Goal: Task Accomplishment & Management: Complete application form

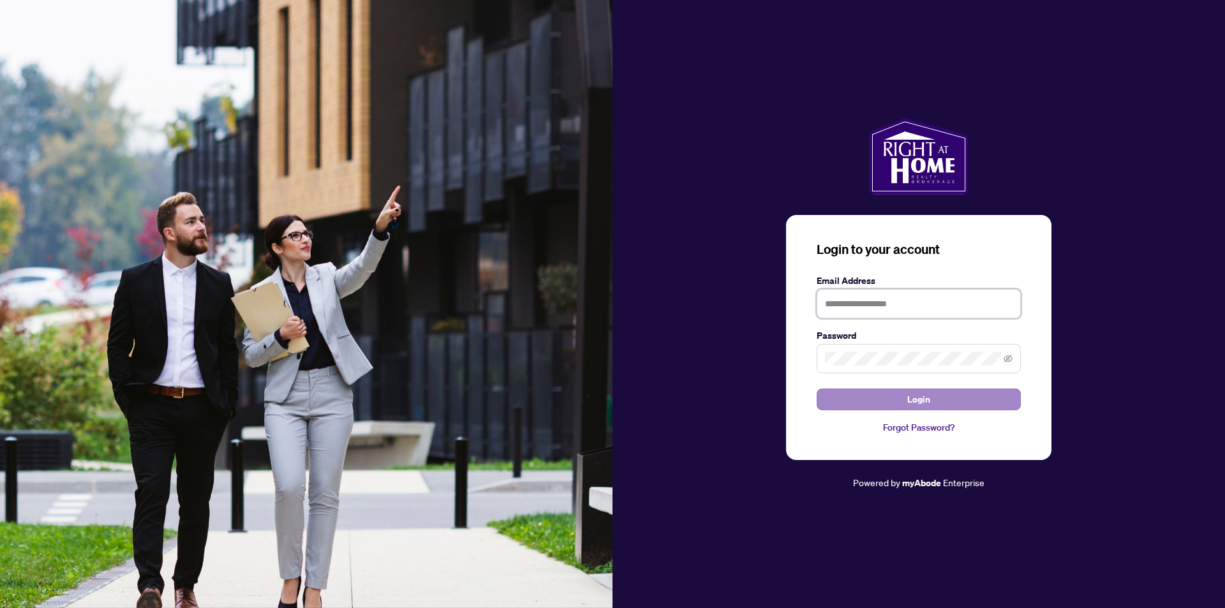
type input "**********"
click at [919, 400] on span "Login" at bounding box center [918, 399] width 23 height 20
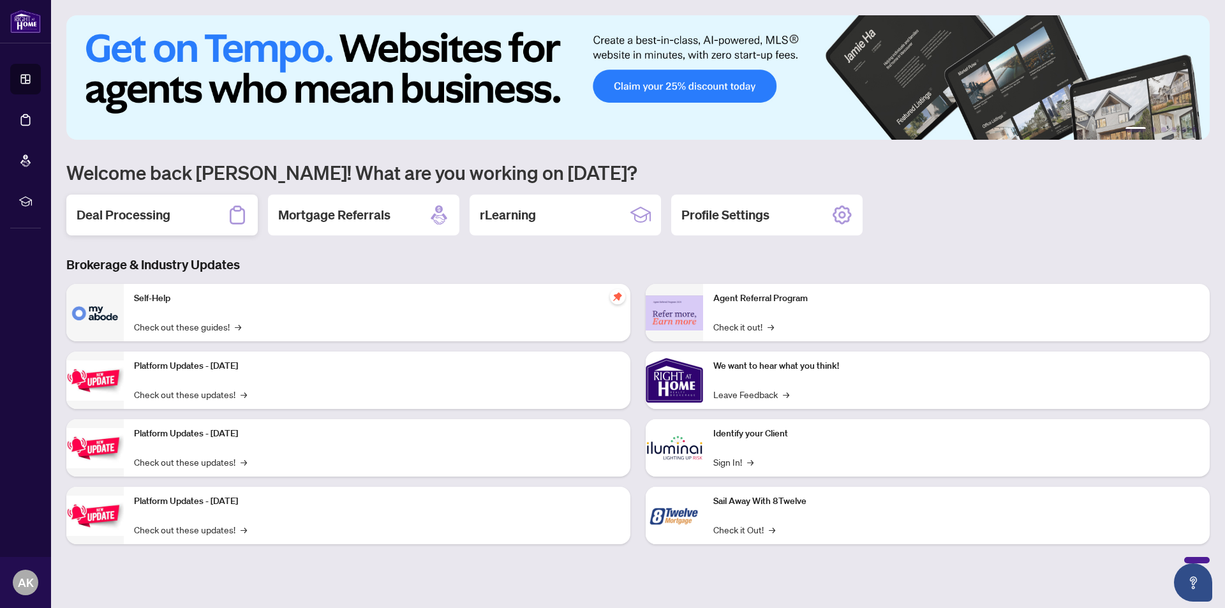
click at [131, 214] on h2 "Deal Processing" at bounding box center [124, 215] width 94 height 18
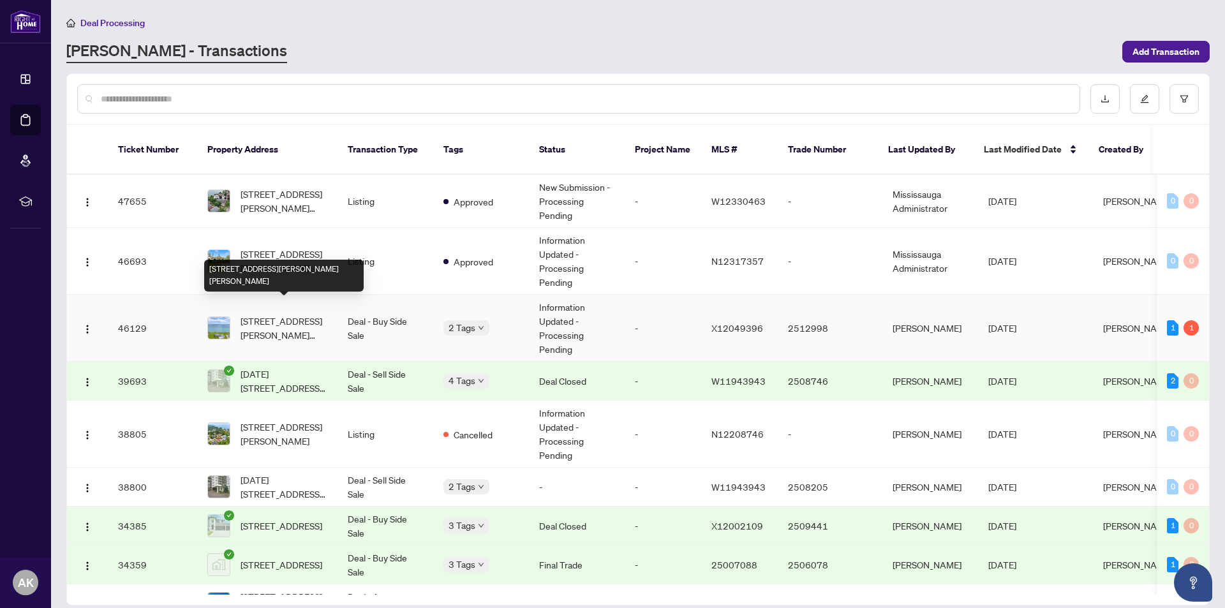
click at [279, 314] on span "[STREET_ADDRESS][PERSON_NAME][PERSON_NAME]" at bounding box center [284, 328] width 87 height 28
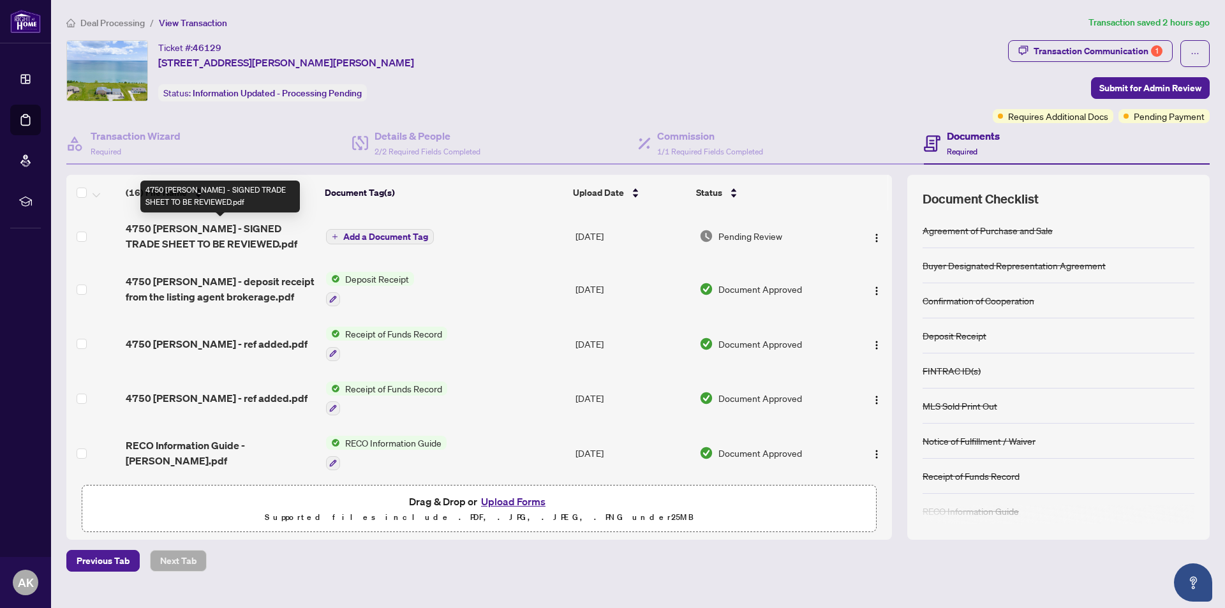
click at [264, 228] on span "4750 [PERSON_NAME] - SIGNED TRADE SHEET TO BE REVIEWED.pdf" at bounding box center [221, 236] width 190 height 31
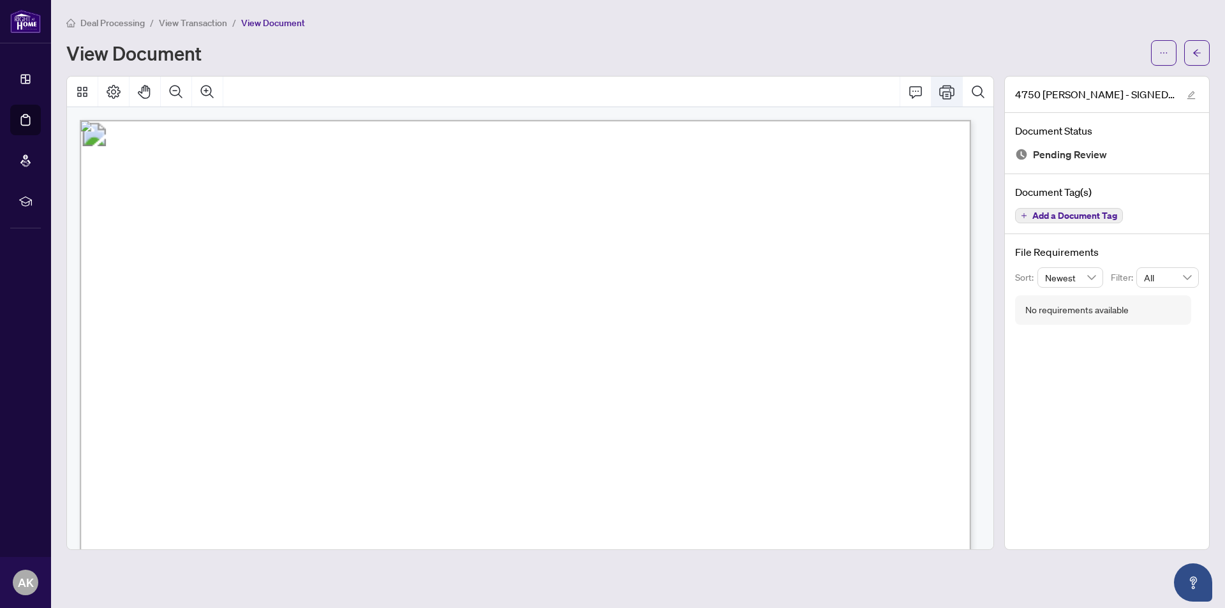
click at [949, 92] on icon "Print" at bounding box center [946, 91] width 15 height 15
click at [175, 91] on icon "Zoom Out" at bounding box center [175, 91] width 15 height 15
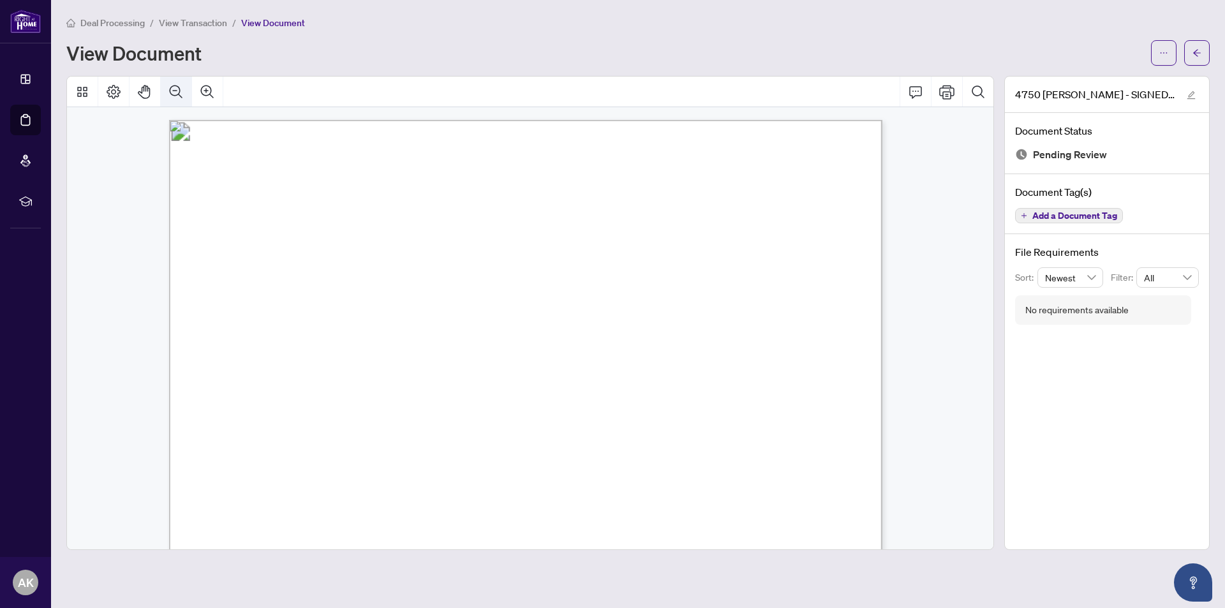
click at [175, 91] on icon "Zoom Out" at bounding box center [175, 91] width 15 height 15
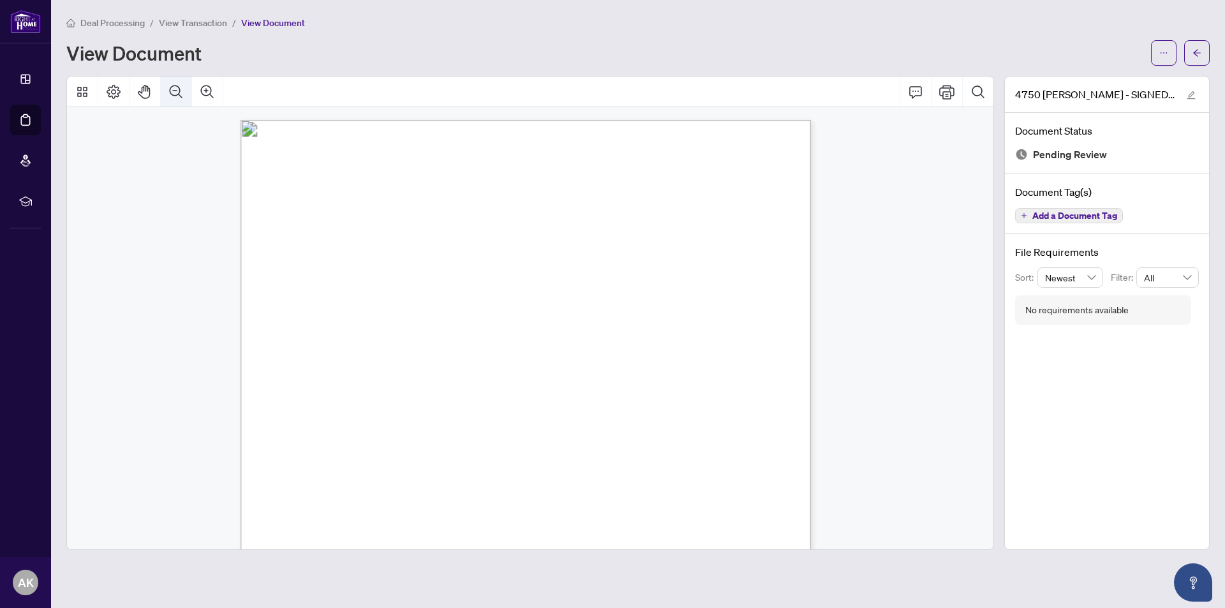
click at [175, 91] on icon "Zoom Out" at bounding box center [175, 91] width 15 height 15
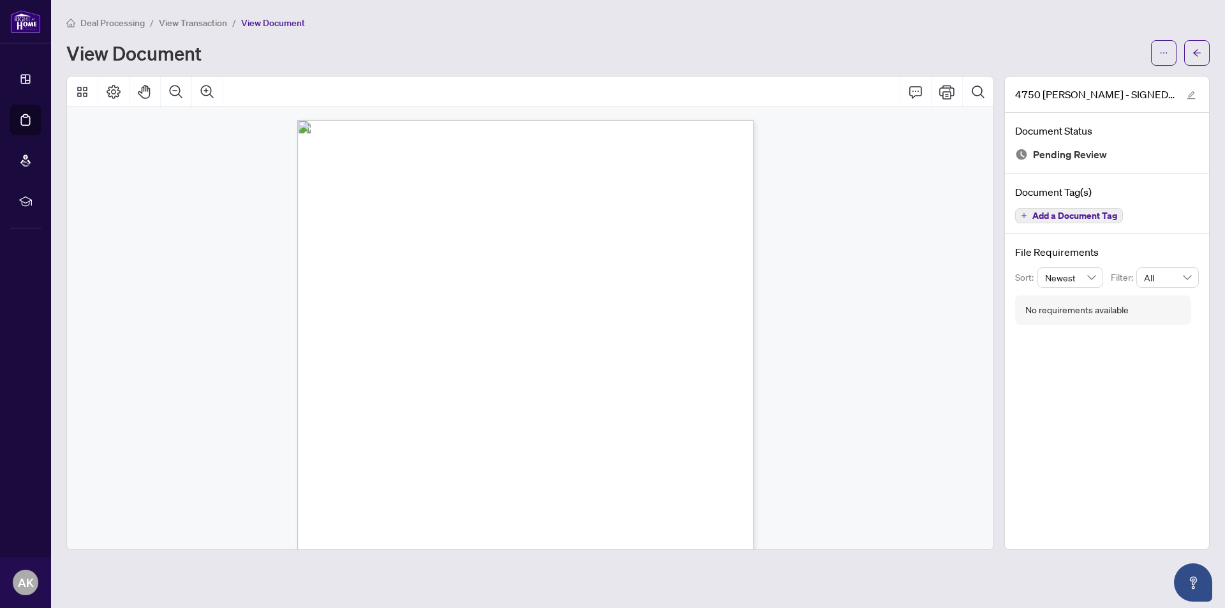
click at [271, 23] on span "View Document" at bounding box center [273, 22] width 64 height 11
click at [84, 89] on icon "Thumbnails" at bounding box center [82, 92] width 10 height 10
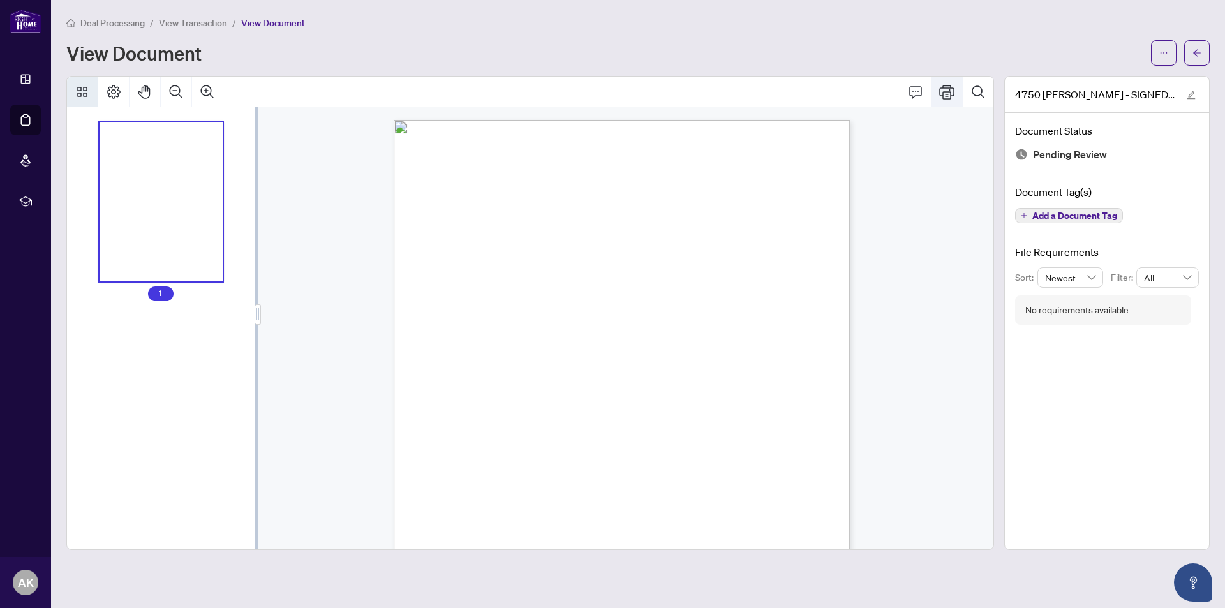
click at [948, 93] on icon "Print" at bounding box center [946, 91] width 15 height 15
click at [975, 89] on icon "Search Document" at bounding box center [977, 91] width 15 height 15
click at [974, 126] on icon "Cancel" at bounding box center [973, 126] width 7 height 7
click at [162, 294] on span "1" at bounding box center [161, 293] width 26 height 15
drag, startPoint x: 605, startPoint y: 110, endPoint x: 942, endPoint y: 129, distance: 337.4
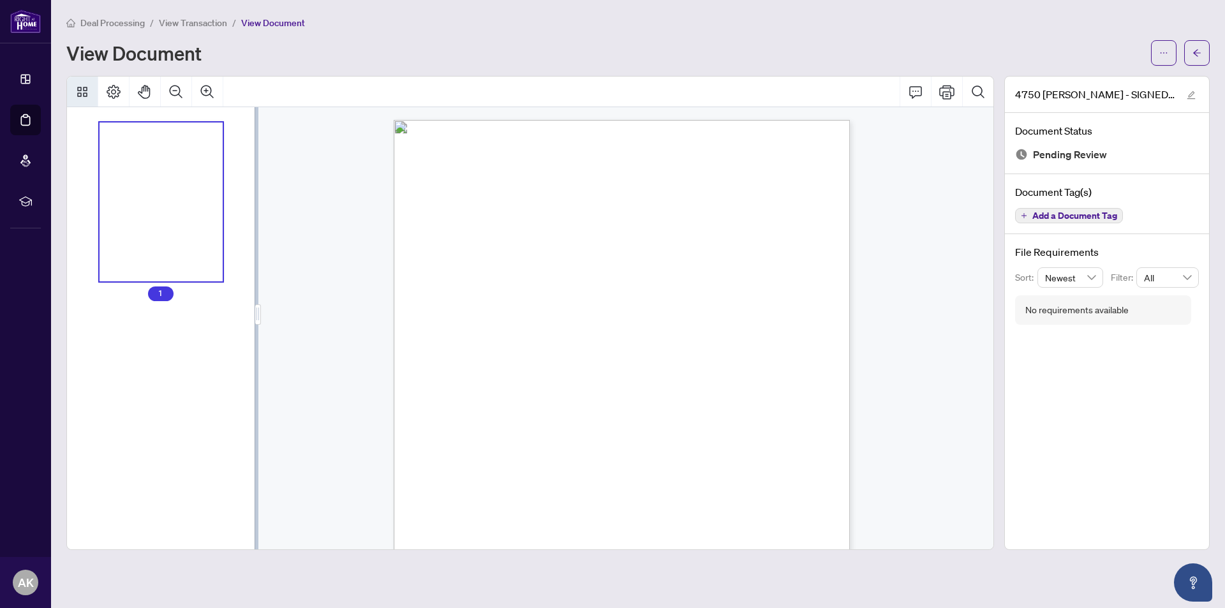
click at [942, 129] on div at bounding box center [626, 409] width 736 height 604
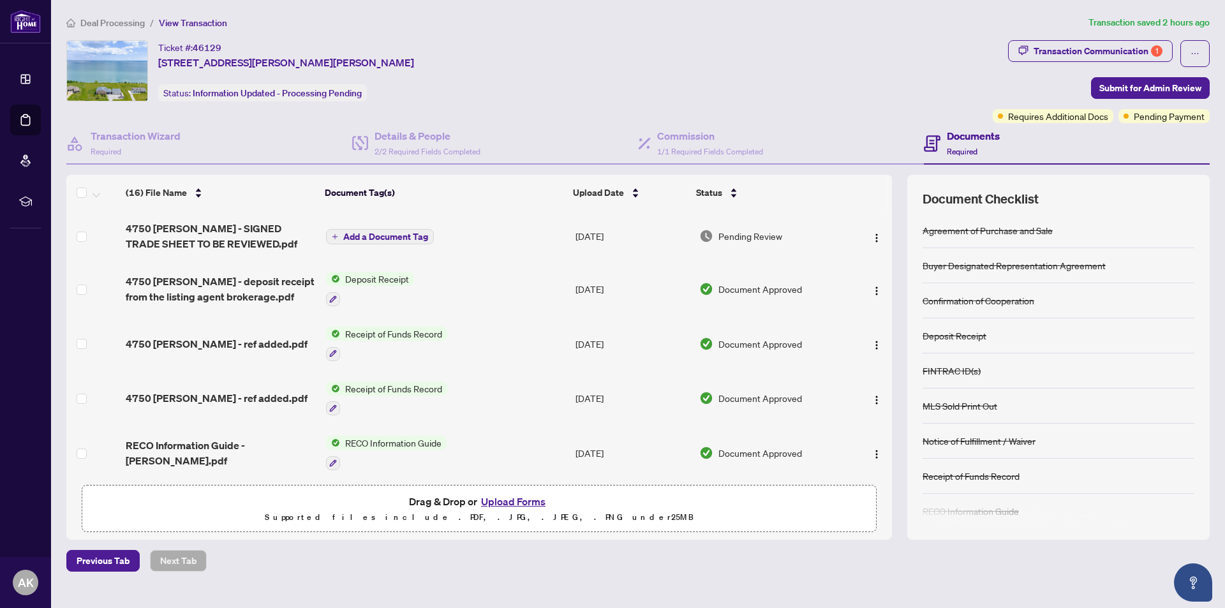
click at [378, 235] on span "Add a Document Tag" at bounding box center [385, 236] width 85 height 9
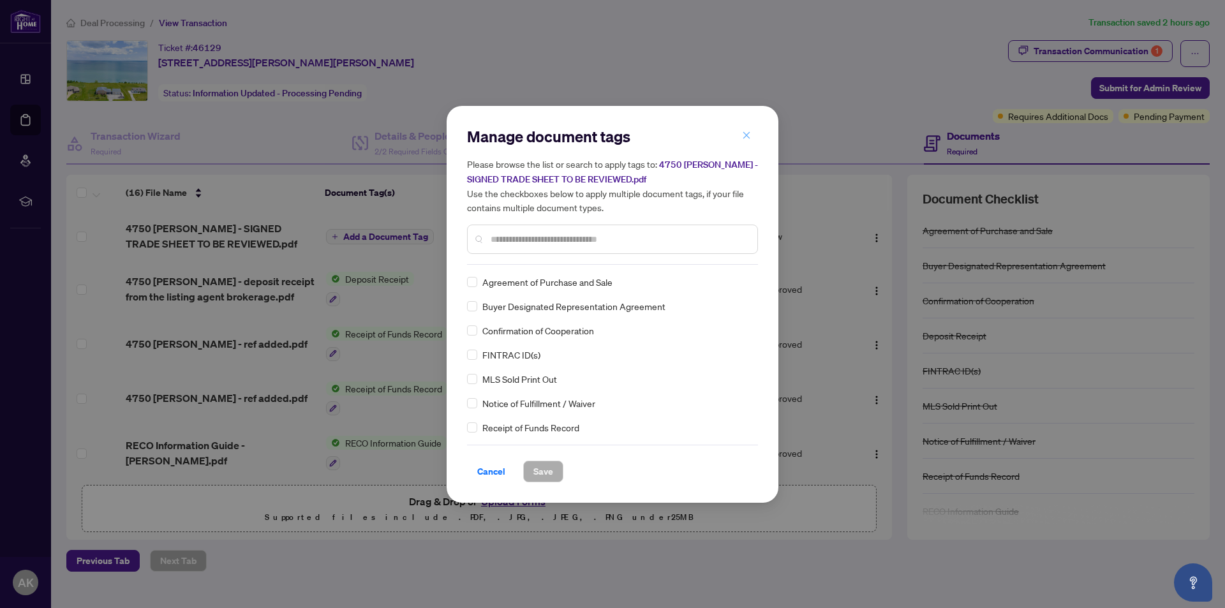
click at [747, 136] on icon "close" at bounding box center [746, 135] width 9 height 9
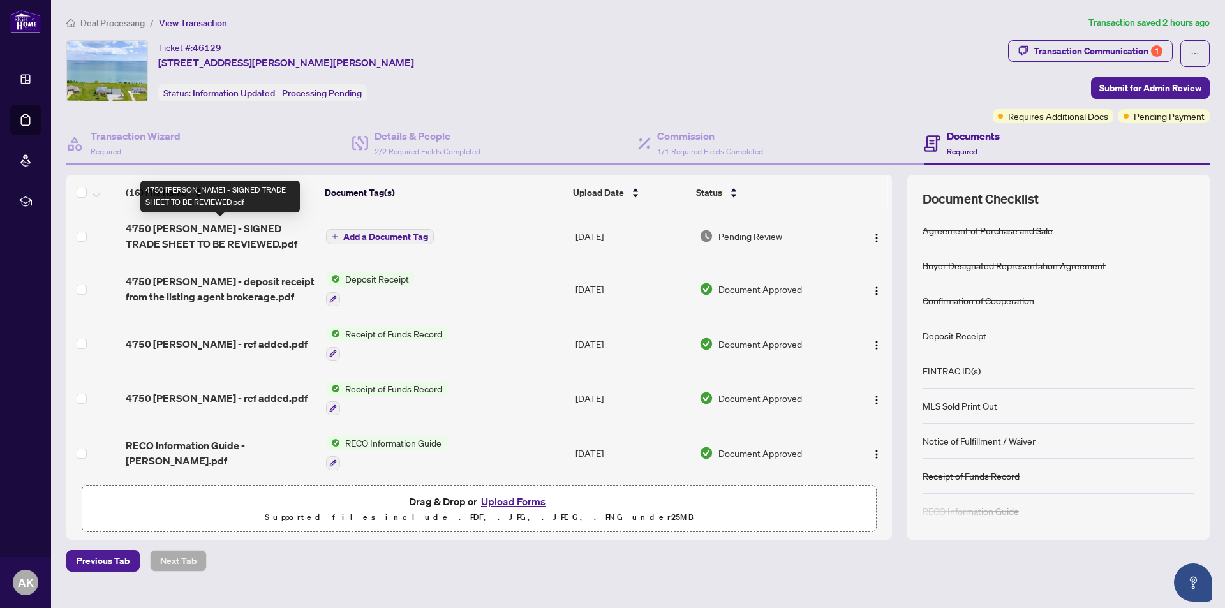
click at [209, 227] on span "4750 [PERSON_NAME] - SIGNED TRADE SHEET TO BE REVIEWED.pdf" at bounding box center [221, 236] width 190 height 31
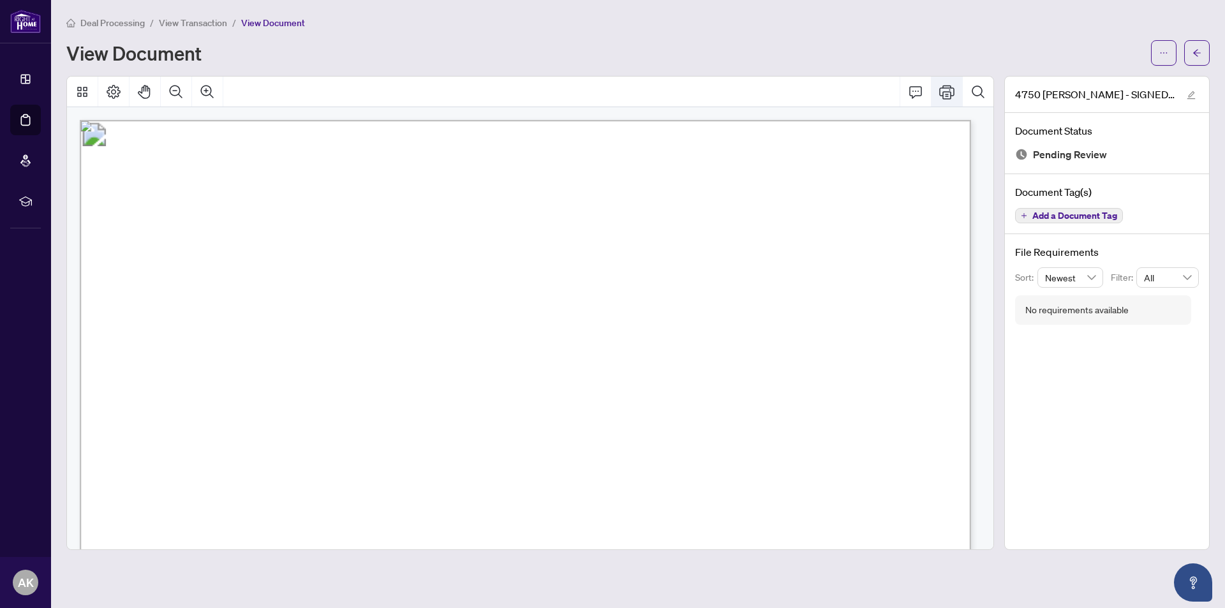
click at [948, 89] on icon "Print" at bounding box center [946, 91] width 15 height 15
click at [175, 90] on icon "Zoom Out" at bounding box center [176, 91] width 13 height 13
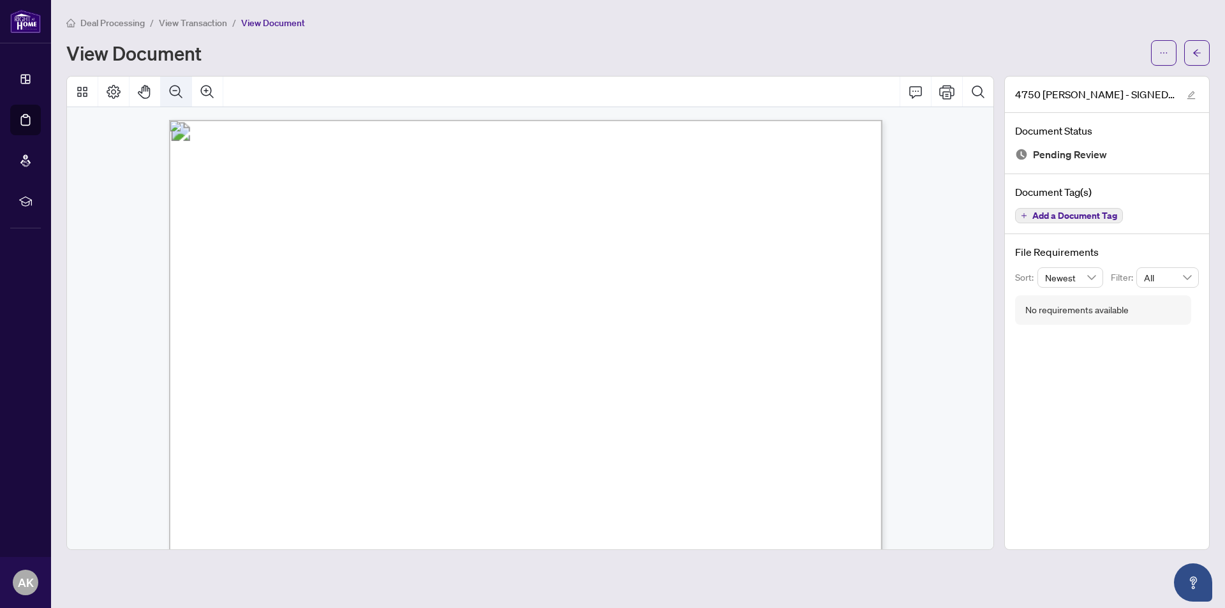
click at [175, 90] on icon "Zoom Out" at bounding box center [176, 91] width 13 height 13
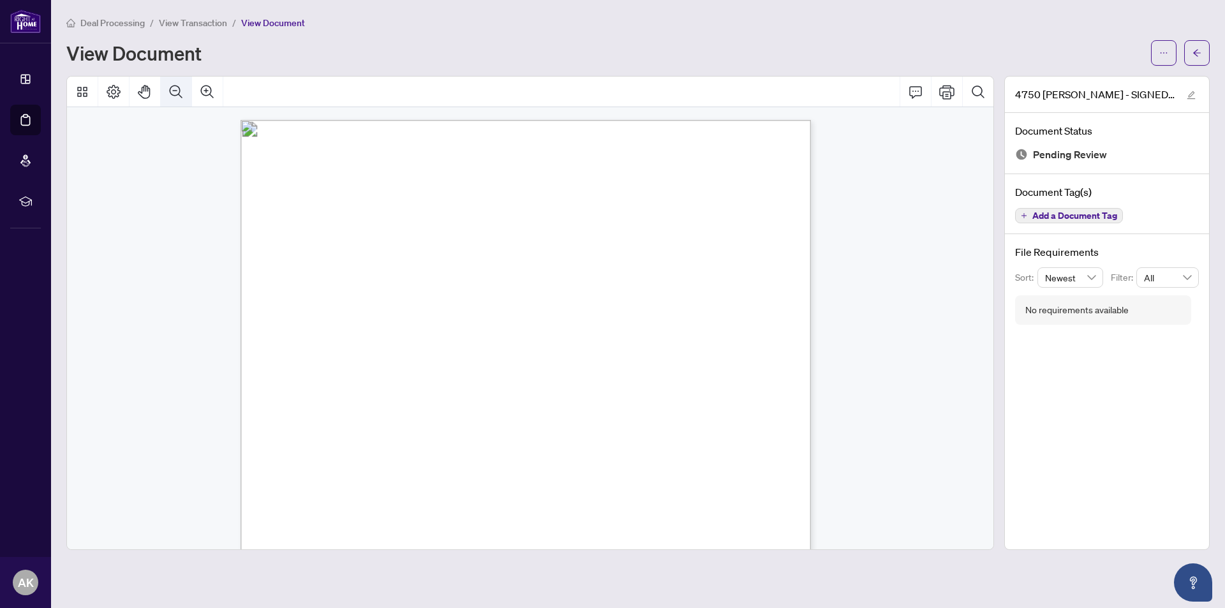
click at [175, 90] on icon "Zoom Out" at bounding box center [176, 91] width 13 height 13
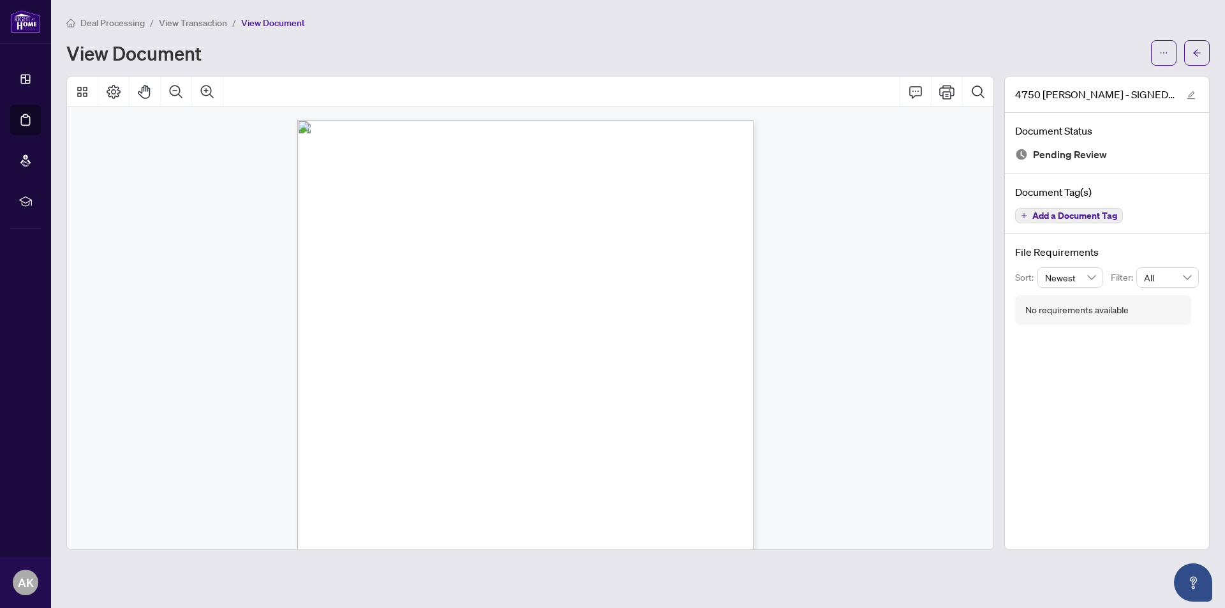
click at [264, 24] on span "View Document" at bounding box center [273, 22] width 64 height 11
click at [269, 22] on span "View Document" at bounding box center [273, 22] width 64 height 11
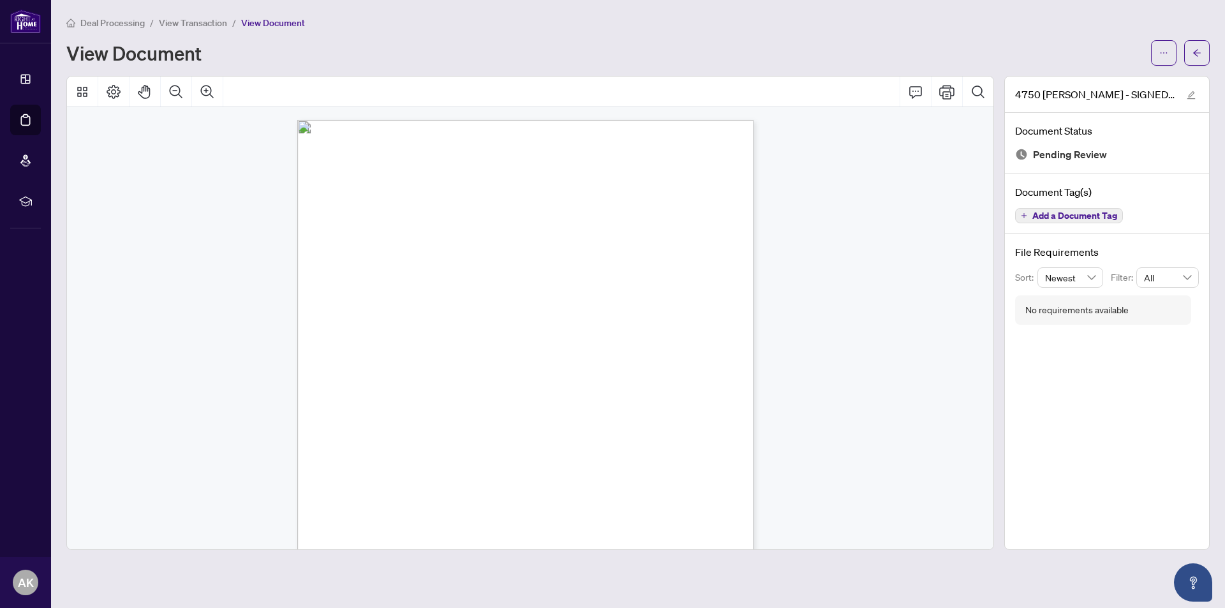
click at [341, 27] on div "Deal Processing / View Transaction / View Document" at bounding box center [637, 22] width 1143 height 15
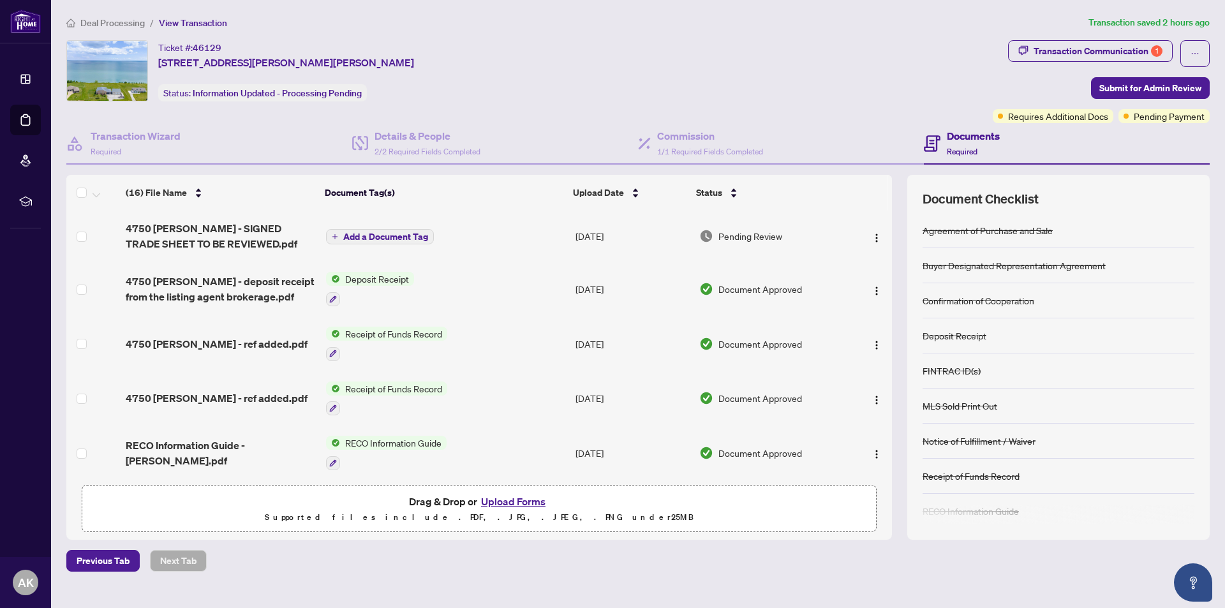
click at [962, 136] on h4 "Documents" at bounding box center [973, 135] width 53 height 15
click at [1122, 48] on div "Transaction Communication 1" at bounding box center [1098, 51] width 129 height 20
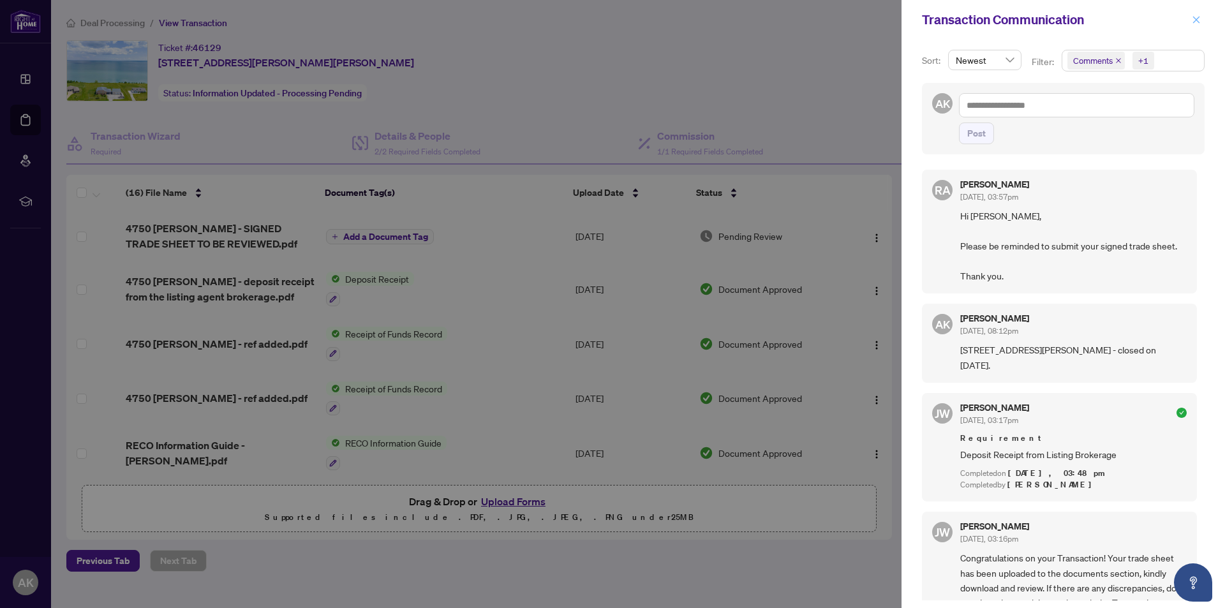
click at [1194, 19] on icon "close" at bounding box center [1196, 19] width 7 height 7
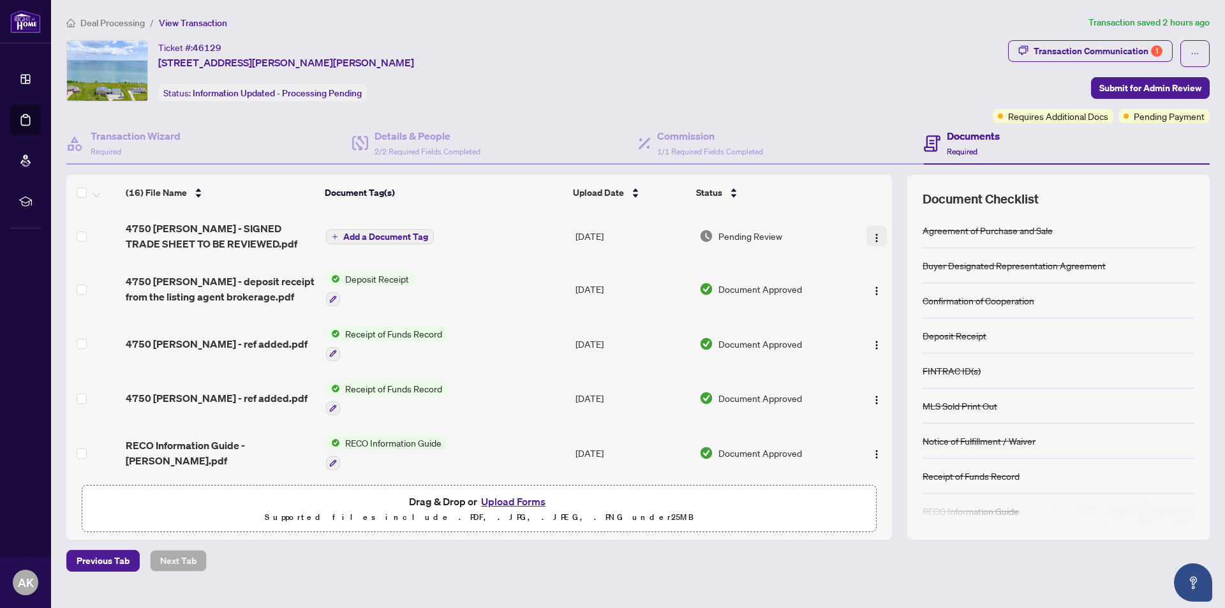
click at [875, 236] on img "button" at bounding box center [877, 238] width 10 height 10
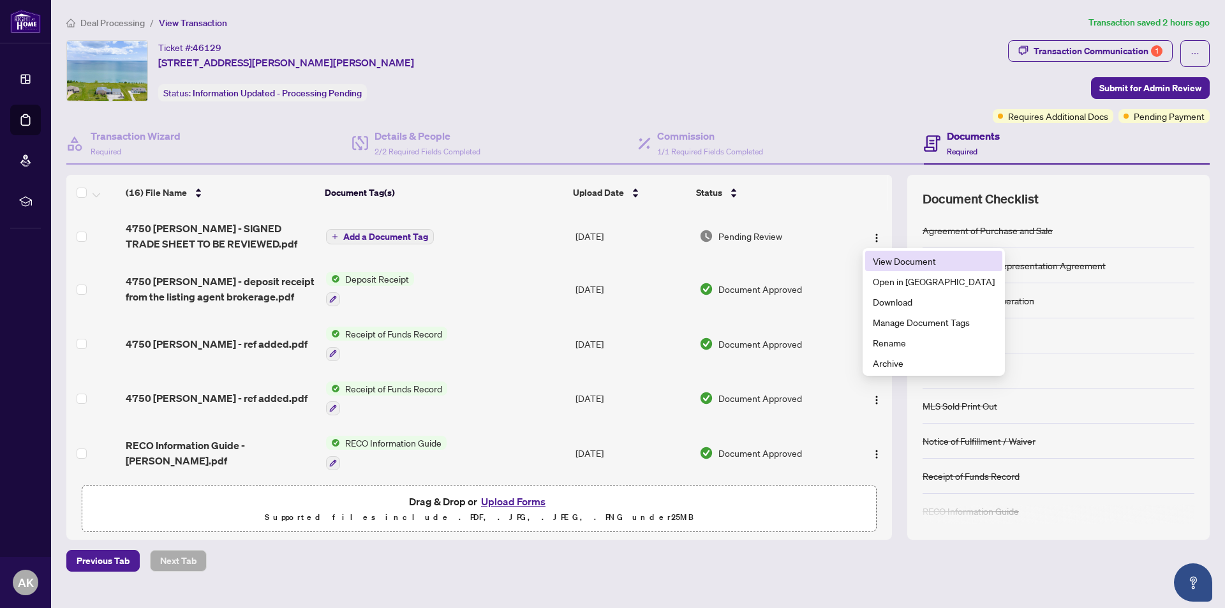
click at [896, 264] on span "View Document" at bounding box center [934, 261] width 122 height 14
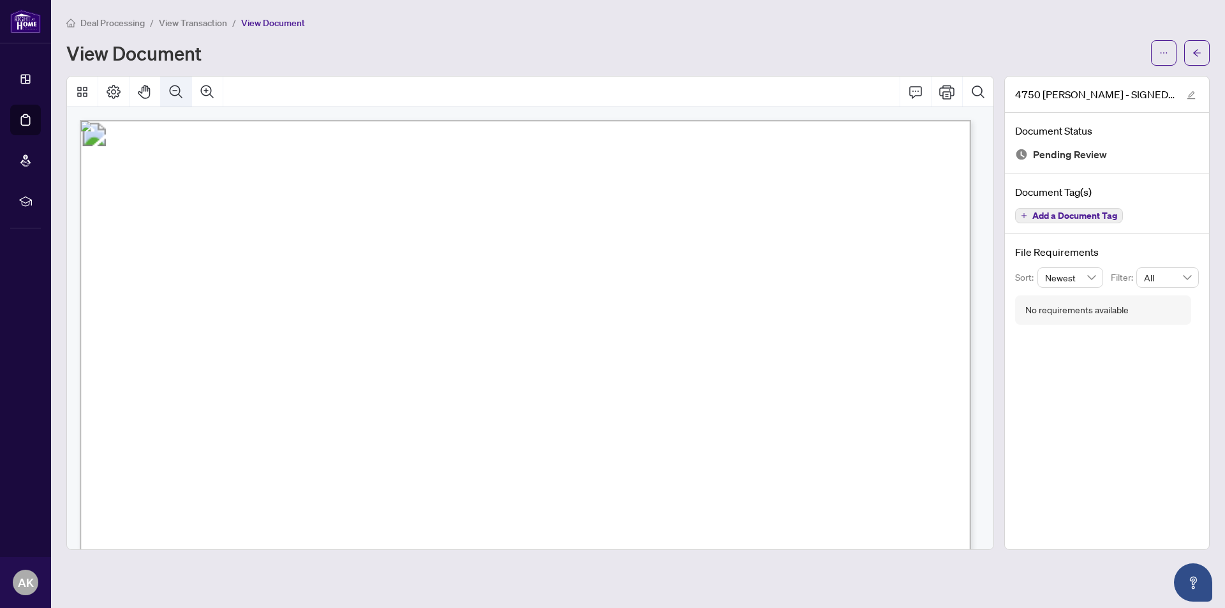
click at [177, 89] on icon "Zoom Out" at bounding box center [176, 91] width 13 height 13
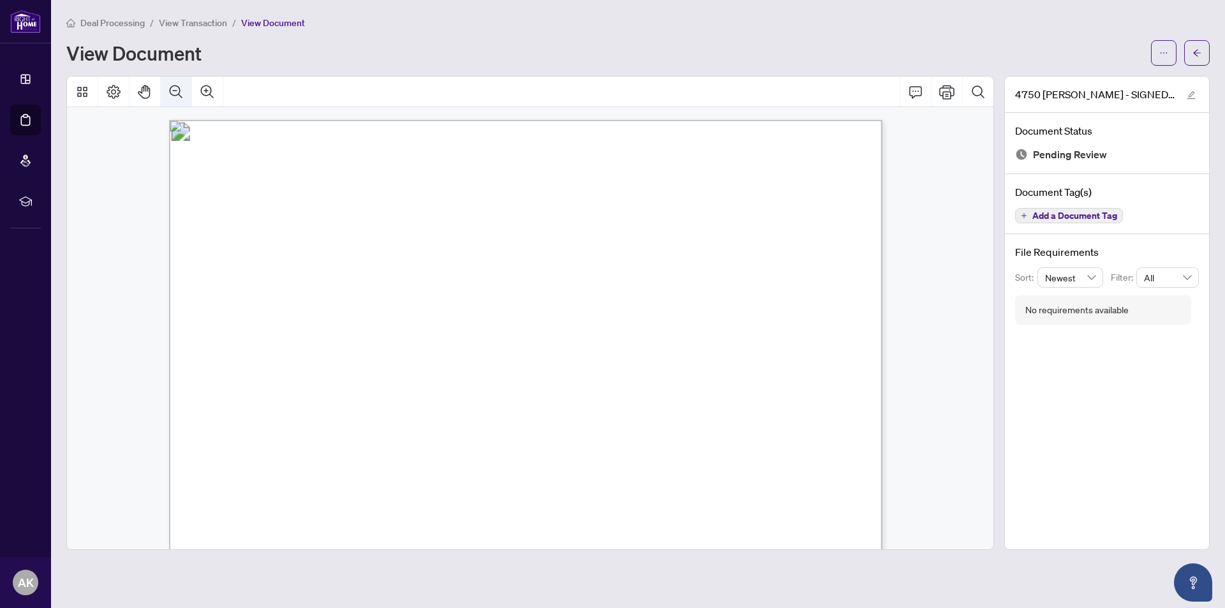
click at [177, 89] on icon "Zoom Out" at bounding box center [176, 91] width 13 height 13
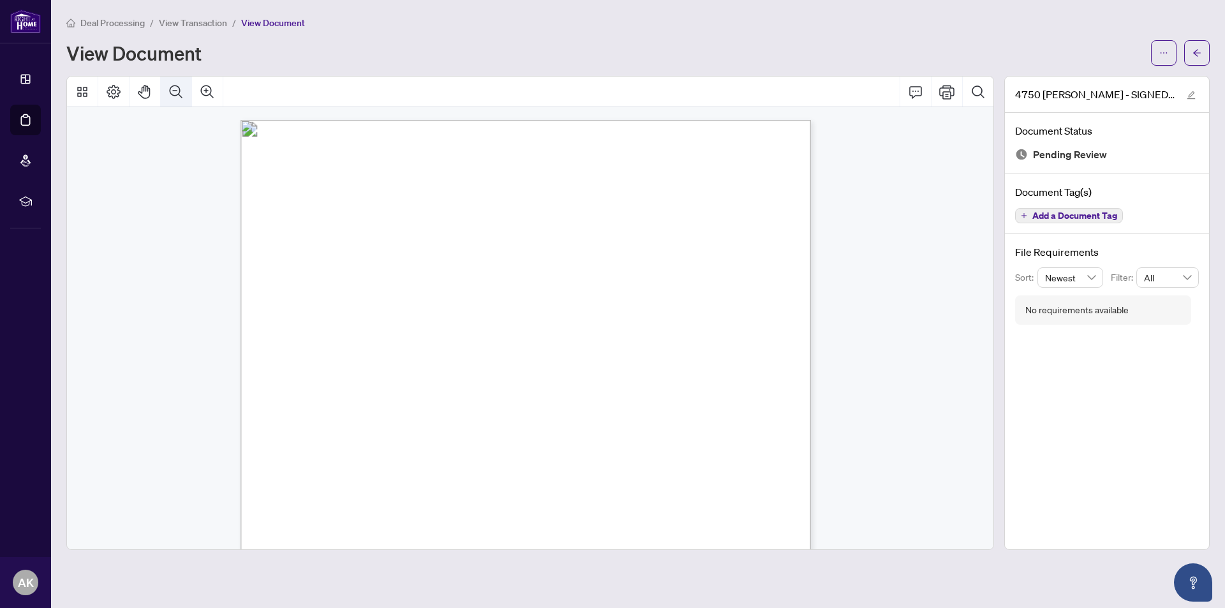
click at [177, 89] on icon "Zoom Out" at bounding box center [176, 91] width 13 height 13
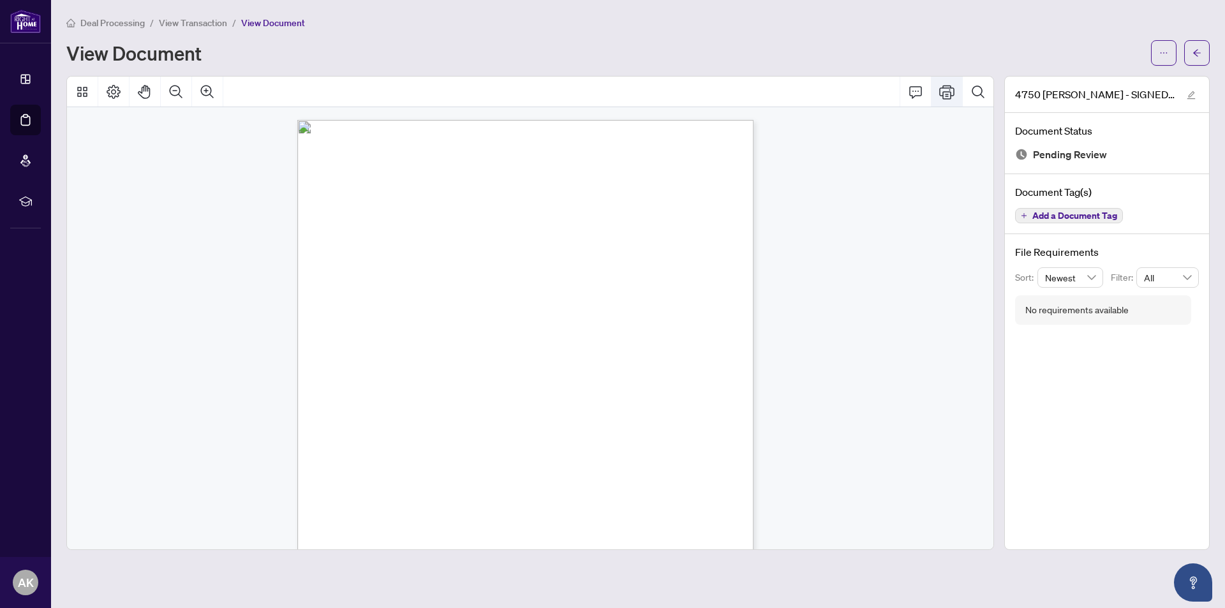
click at [946, 89] on icon "Print" at bounding box center [946, 91] width 15 height 15
click at [204, 89] on icon "Zoom In" at bounding box center [207, 91] width 13 height 13
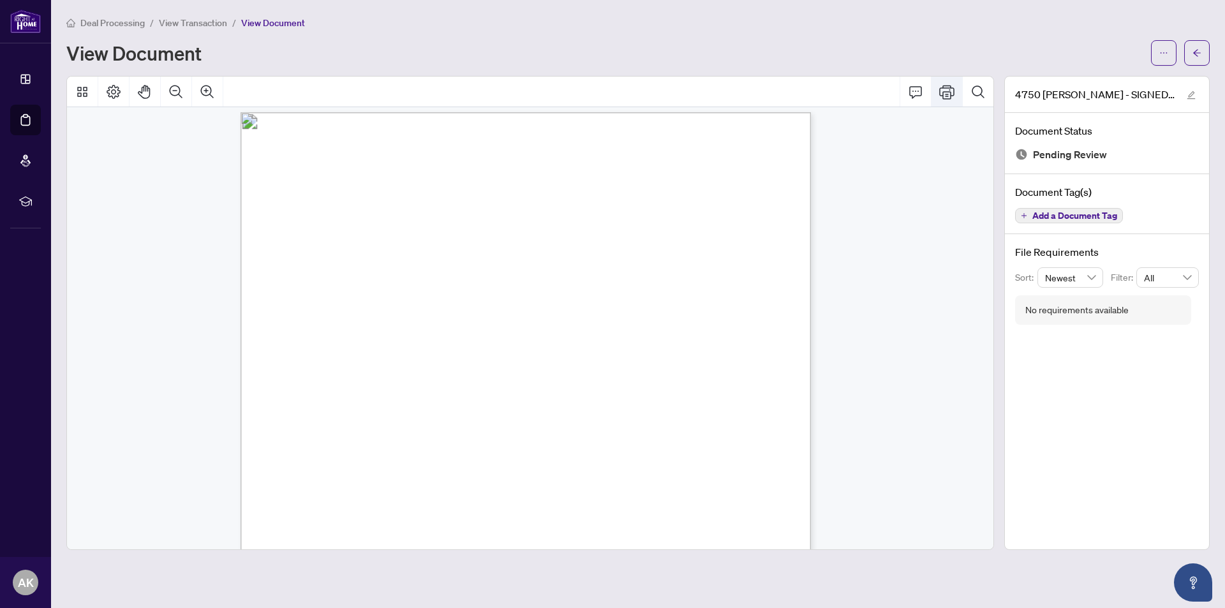
click at [944, 91] on icon "Print" at bounding box center [946, 92] width 15 height 14
click at [948, 90] on icon "Print" at bounding box center [946, 91] width 15 height 15
click at [947, 91] on icon "Print" at bounding box center [946, 92] width 15 height 14
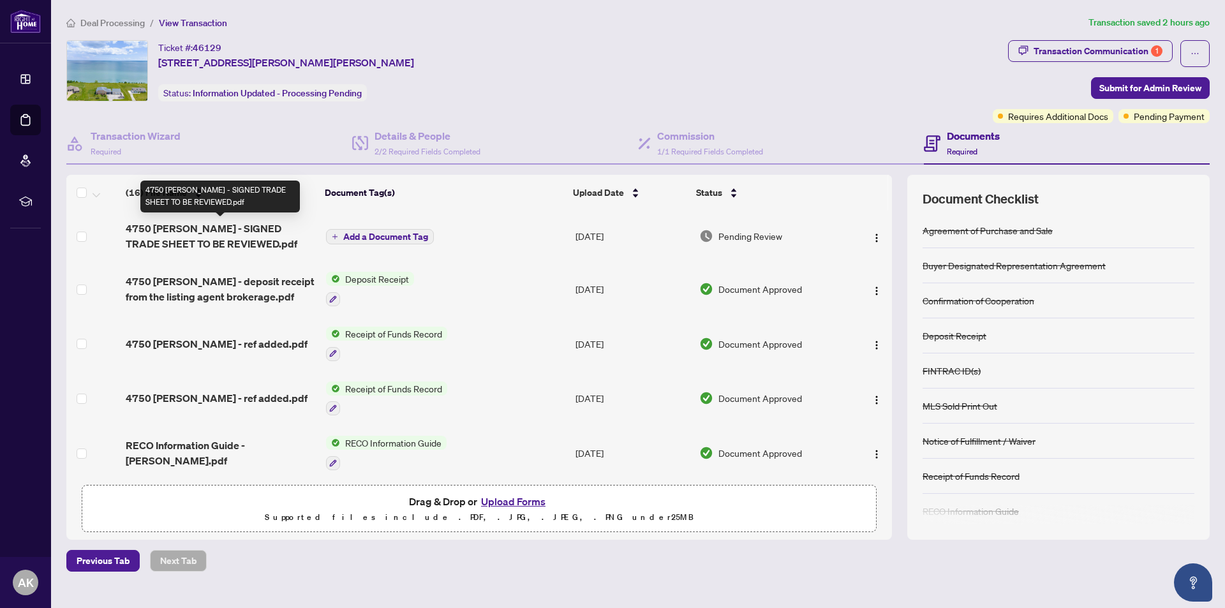
click at [255, 232] on span "4750 [PERSON_NAME] - SIGNED TRADE SHEET TO BE REVIEWED.pdf" at bounding box center [221, 236] width 190 height 31
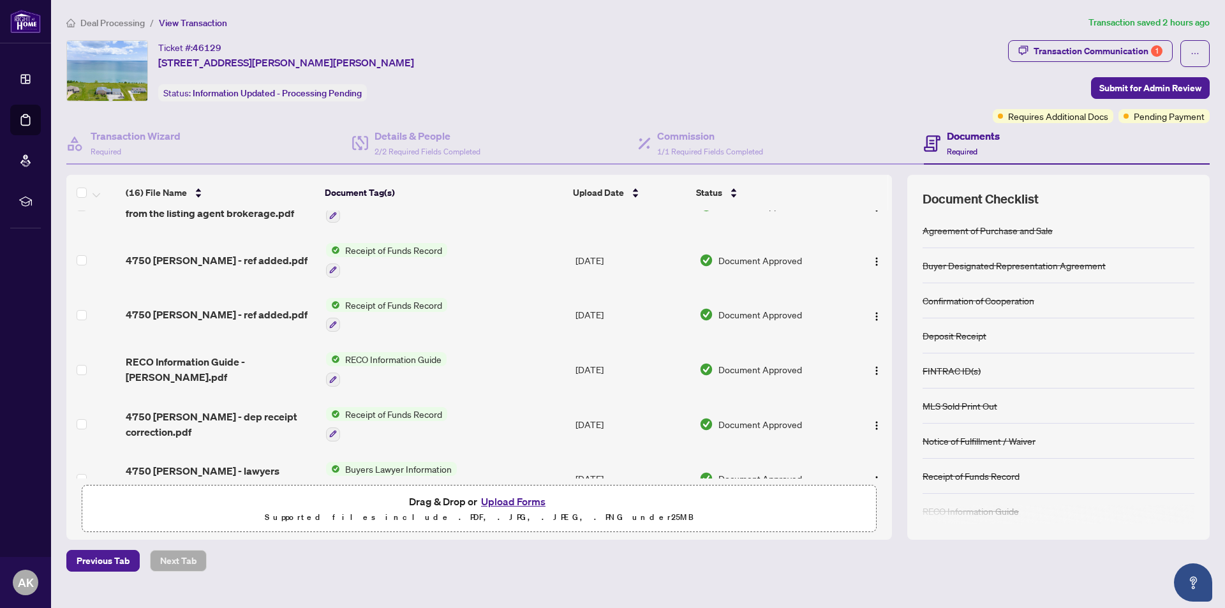
scroll to position [40, 0]
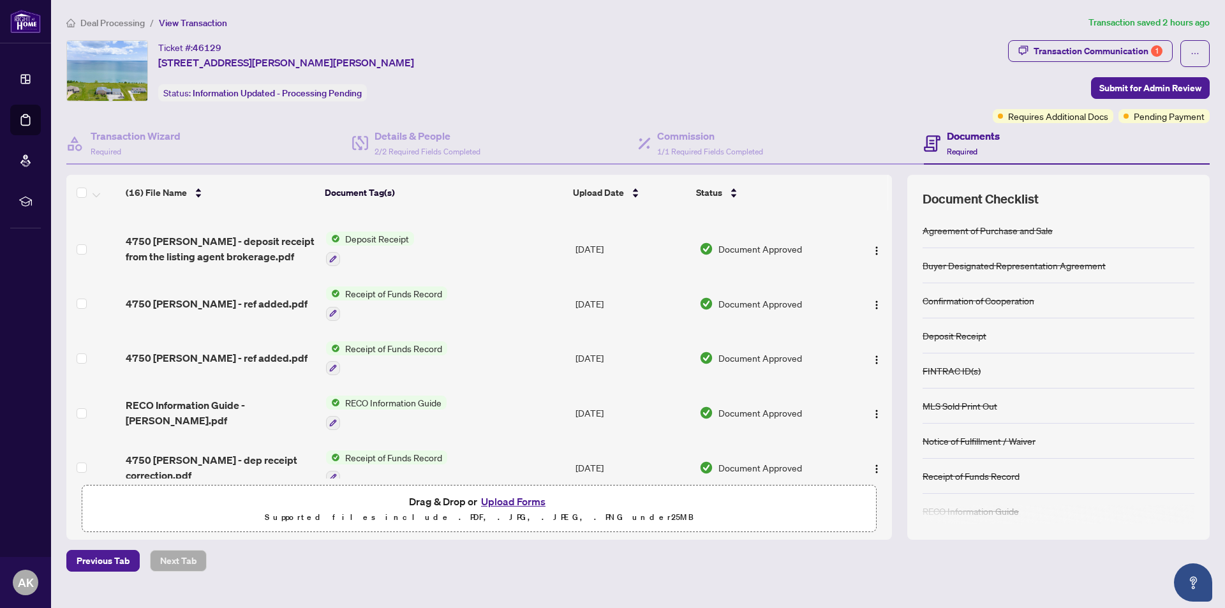
click at [501, 504] on button "Upload Forms" at bounding box center [513, 501] width 72 height 17
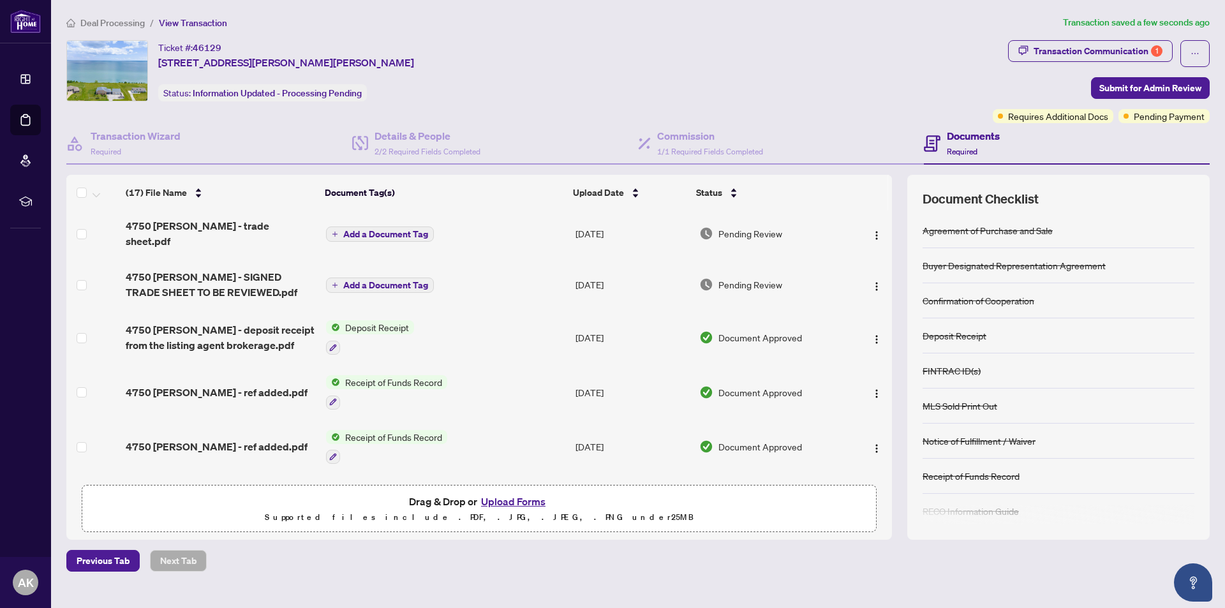
scroll to position [0, 0]
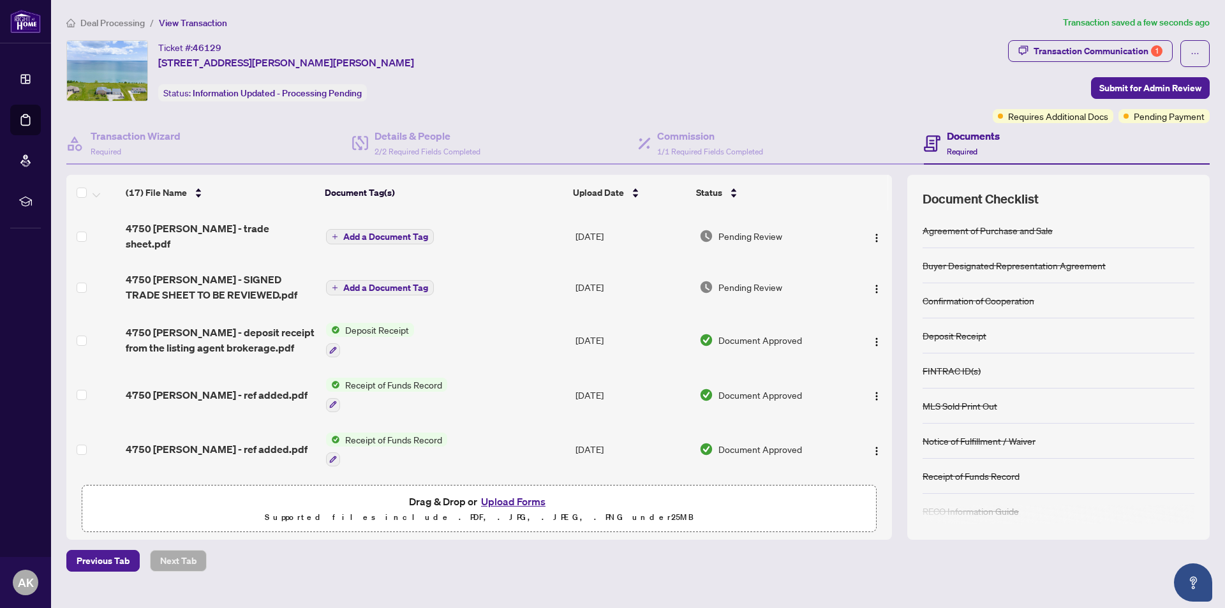
click at [378, 232] on span "Add a Document Tag" at bounding box center [385, 236] width 85 height 9
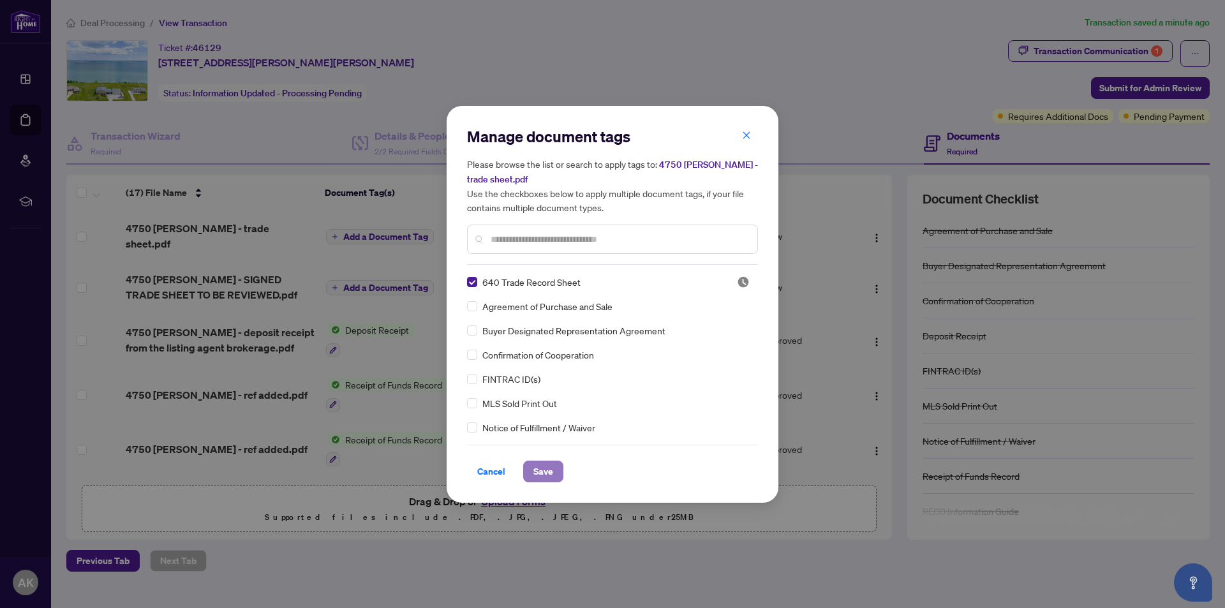
click at [540, 468] on span "Save" at bounding box center [543, 471] width 20 height 20
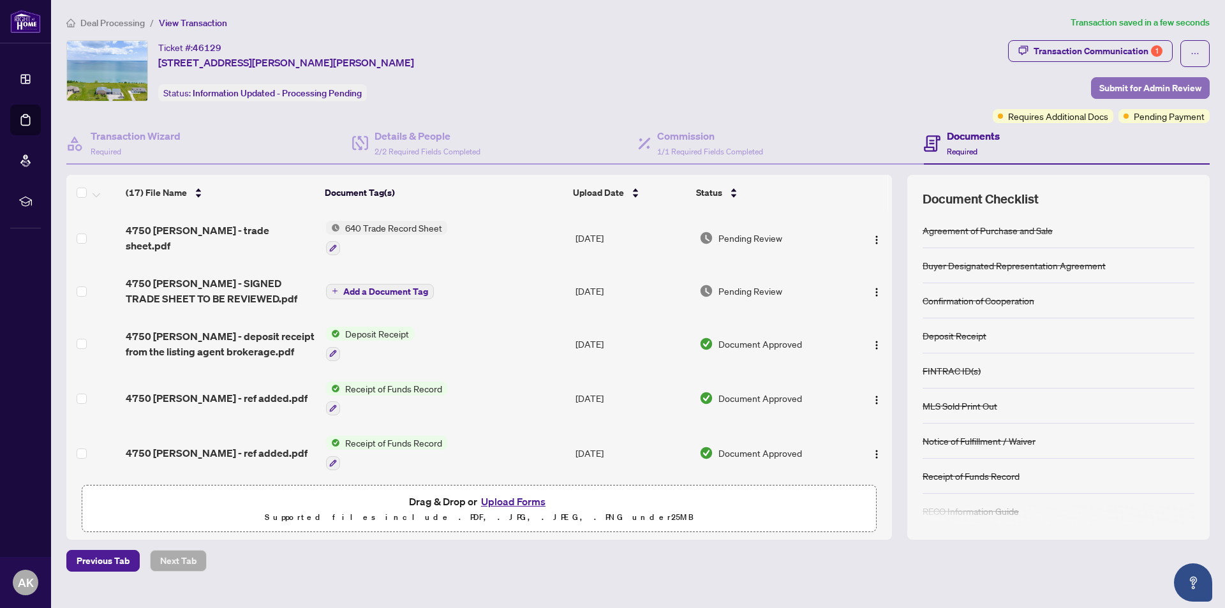
click at [1148, 86] on span "Submit for Admin Review" at bounding box center [1150, 88] width 102 height 20
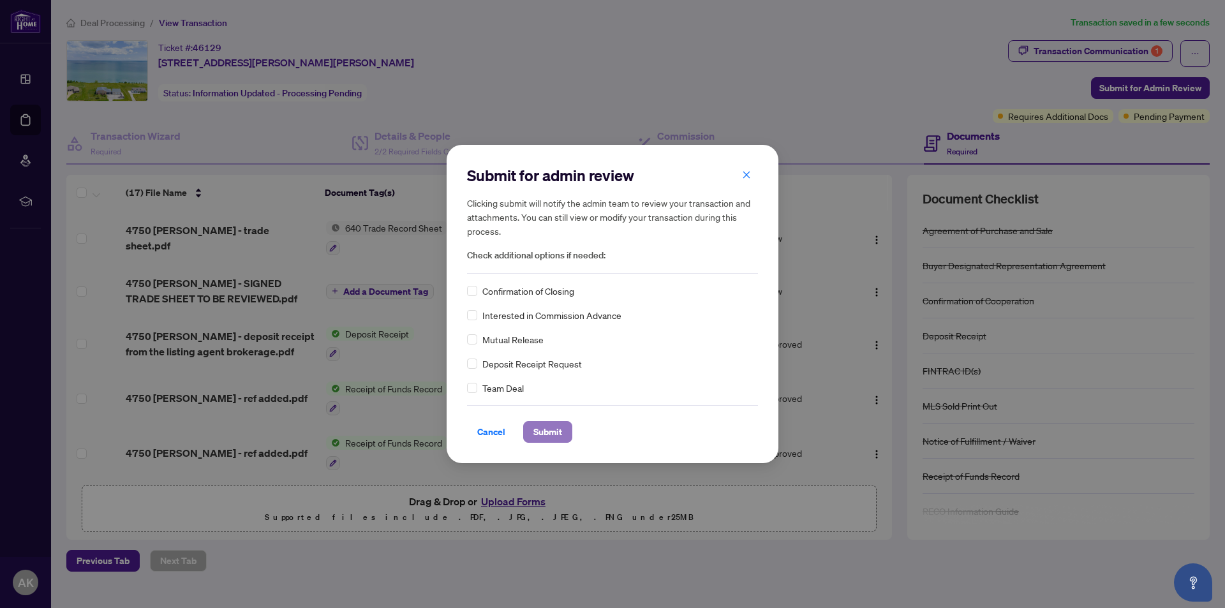
click at [548, 433] on span "Submit" at bounding box center [547, 432] width 29 height 20
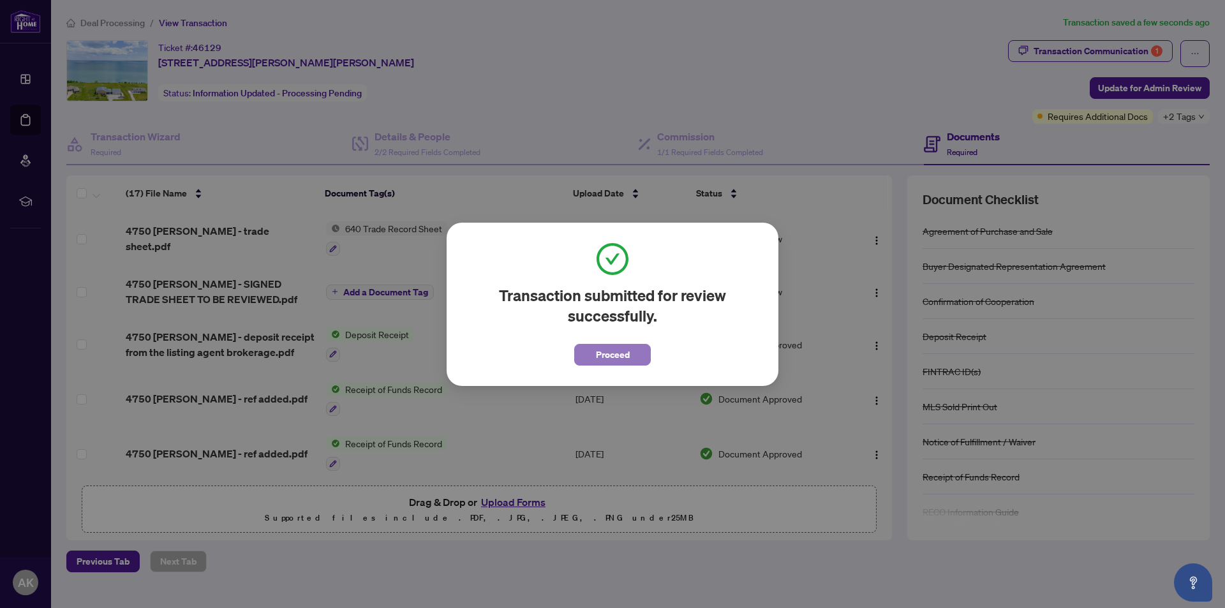
click at [610, 353] on span "Proceed" at bounding box center [613, 355] width 34 height 20
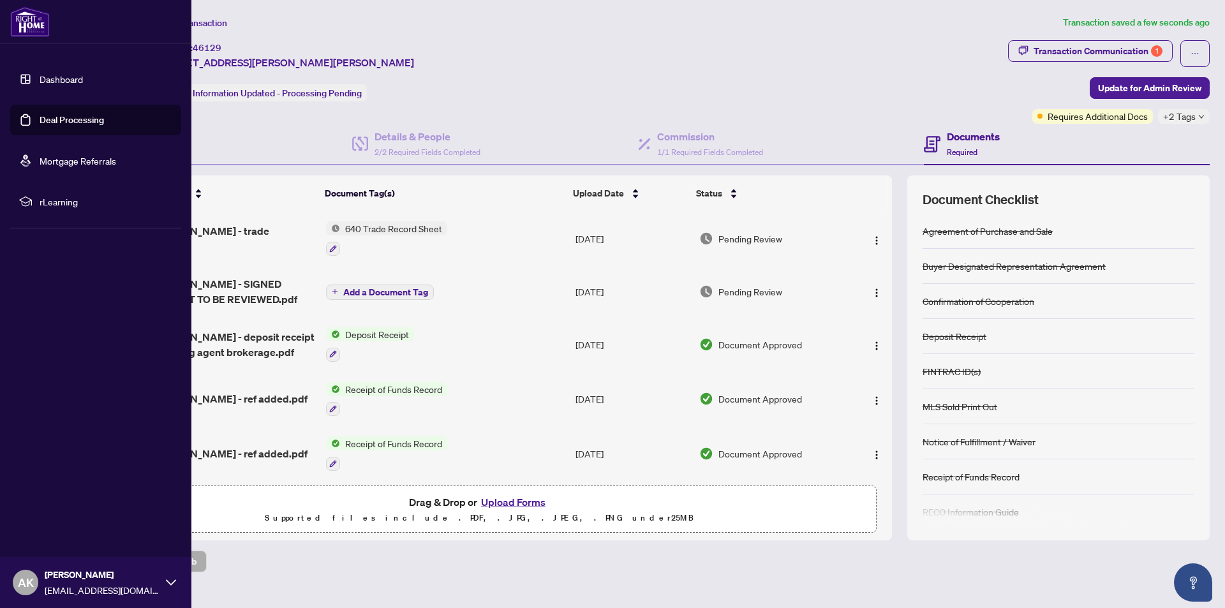
click at [170, 584] on icon at bounding box center [171, 582] width 10 height 10
click at [59, 511] on span "Logout" at bounding box center [51, 506] width 29 height 20
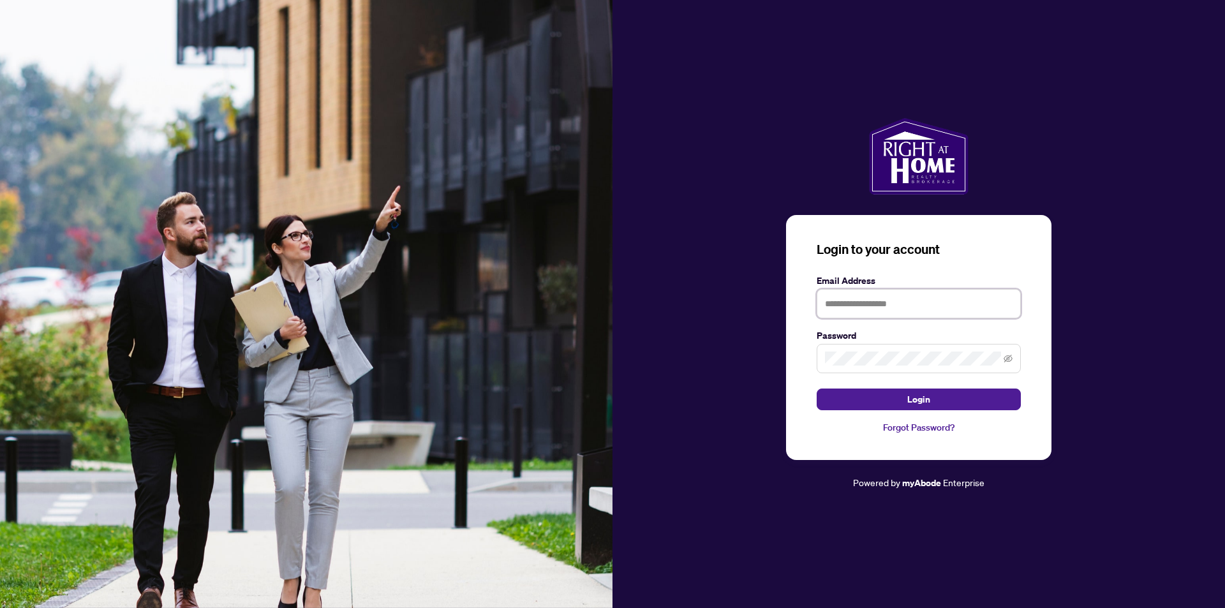
type input "**********"
